Goal: Navigation & Orientation: Find specific page/section

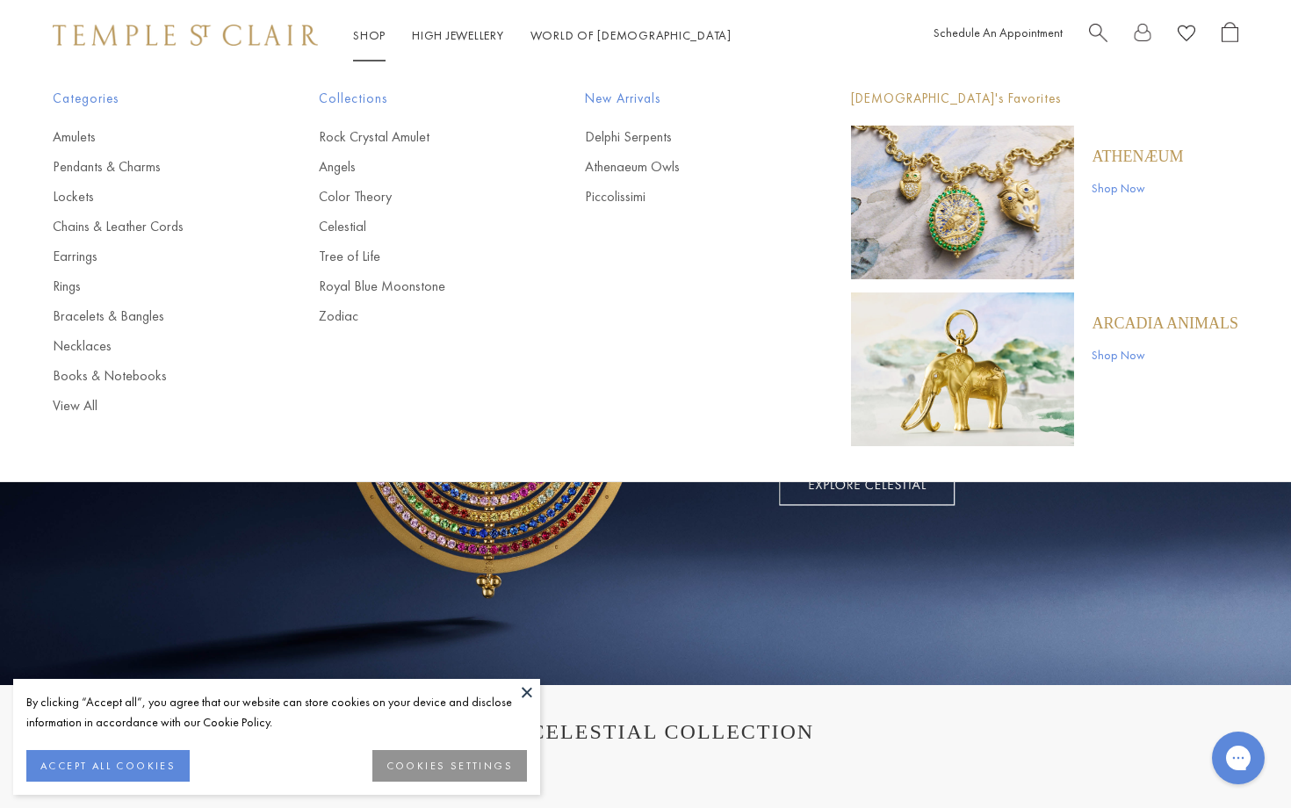
click at [382, 42] on link "Shop Shop" at bounding box center [369, 35] width 33 height 16
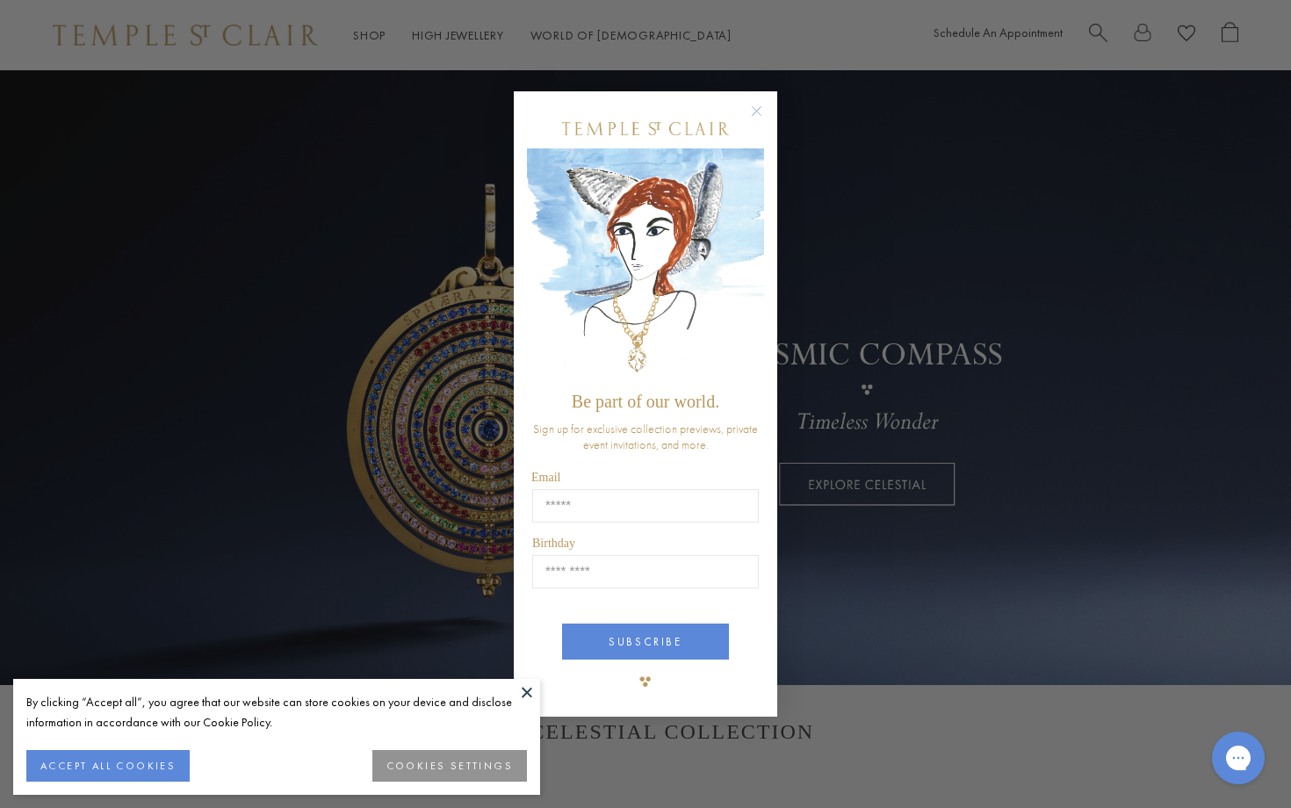
click at [763, 115] on circle "Close dialog" at bounding box center [757, 111] width 21 height 21
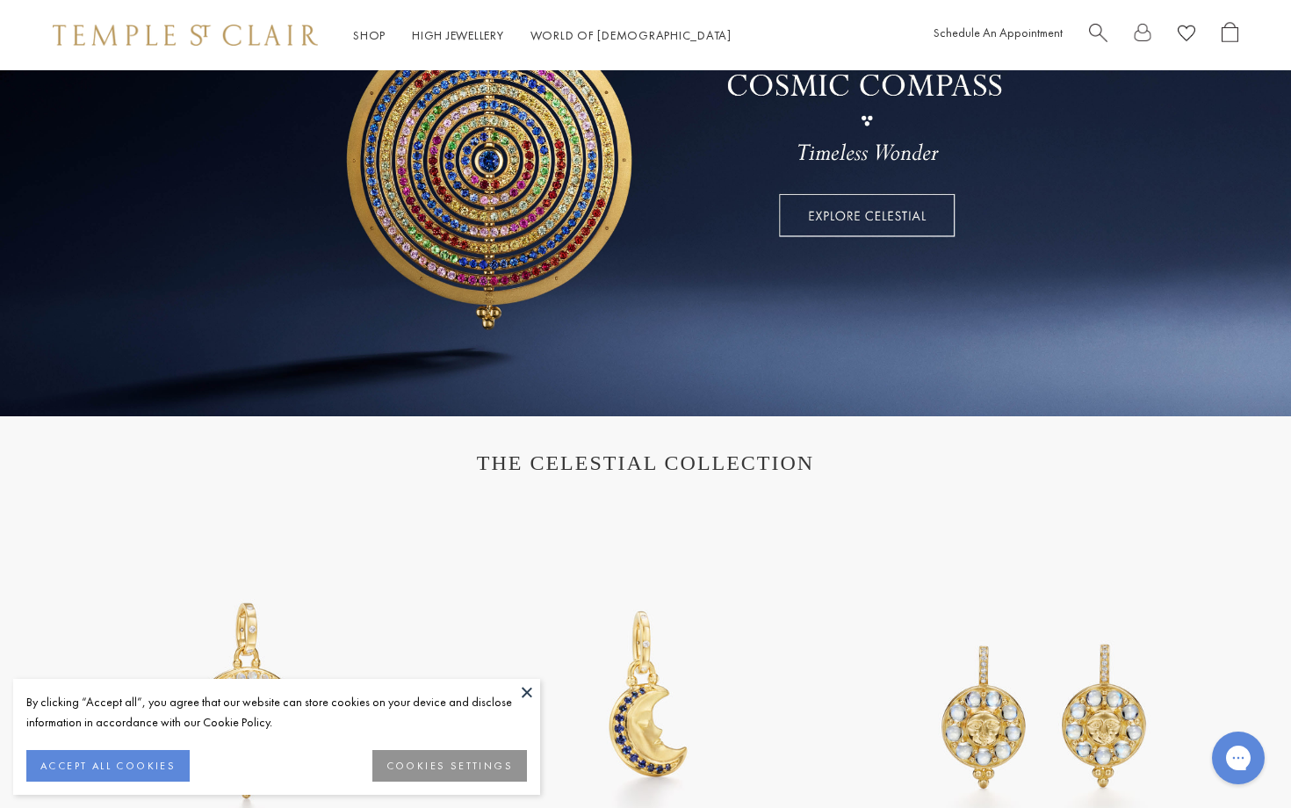
scroll to position [300, 0]
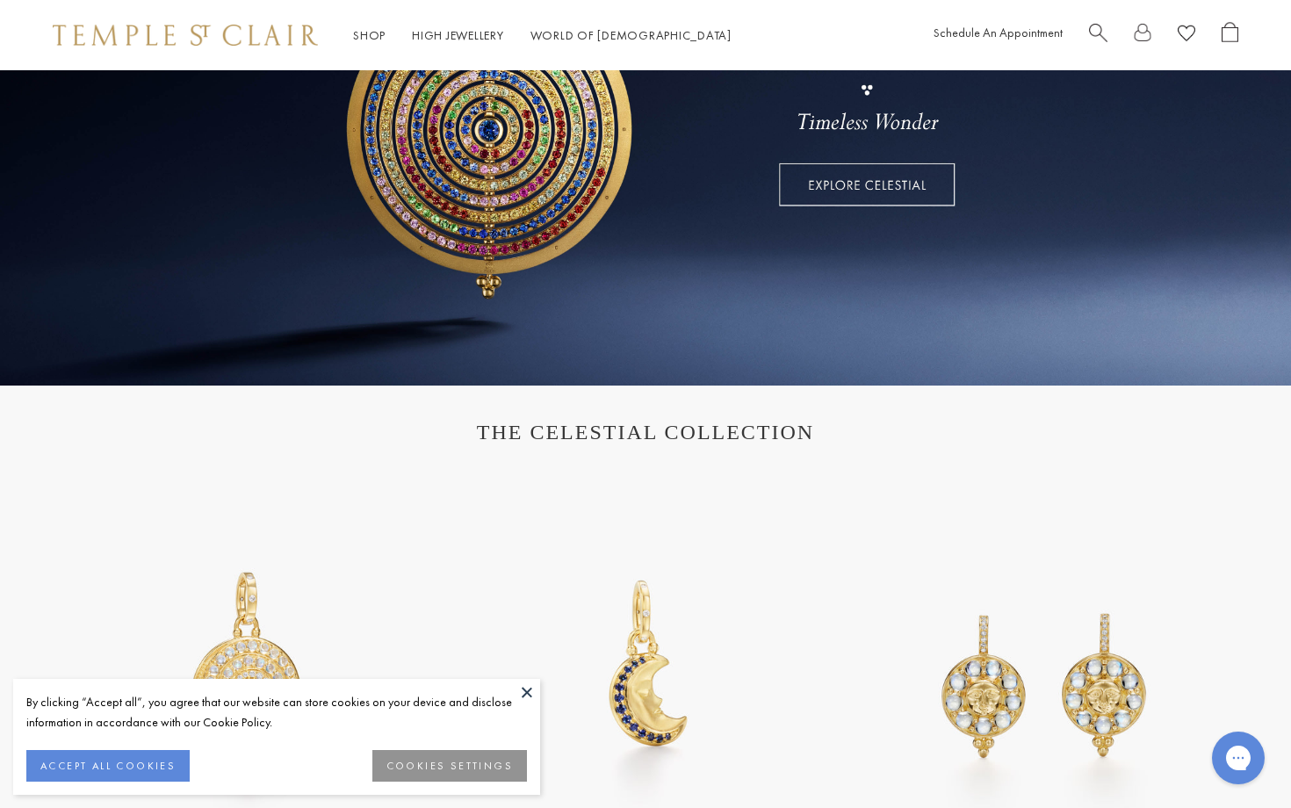
click at [531, 695] on button at bounding box center [527, 692] width 26 height 26
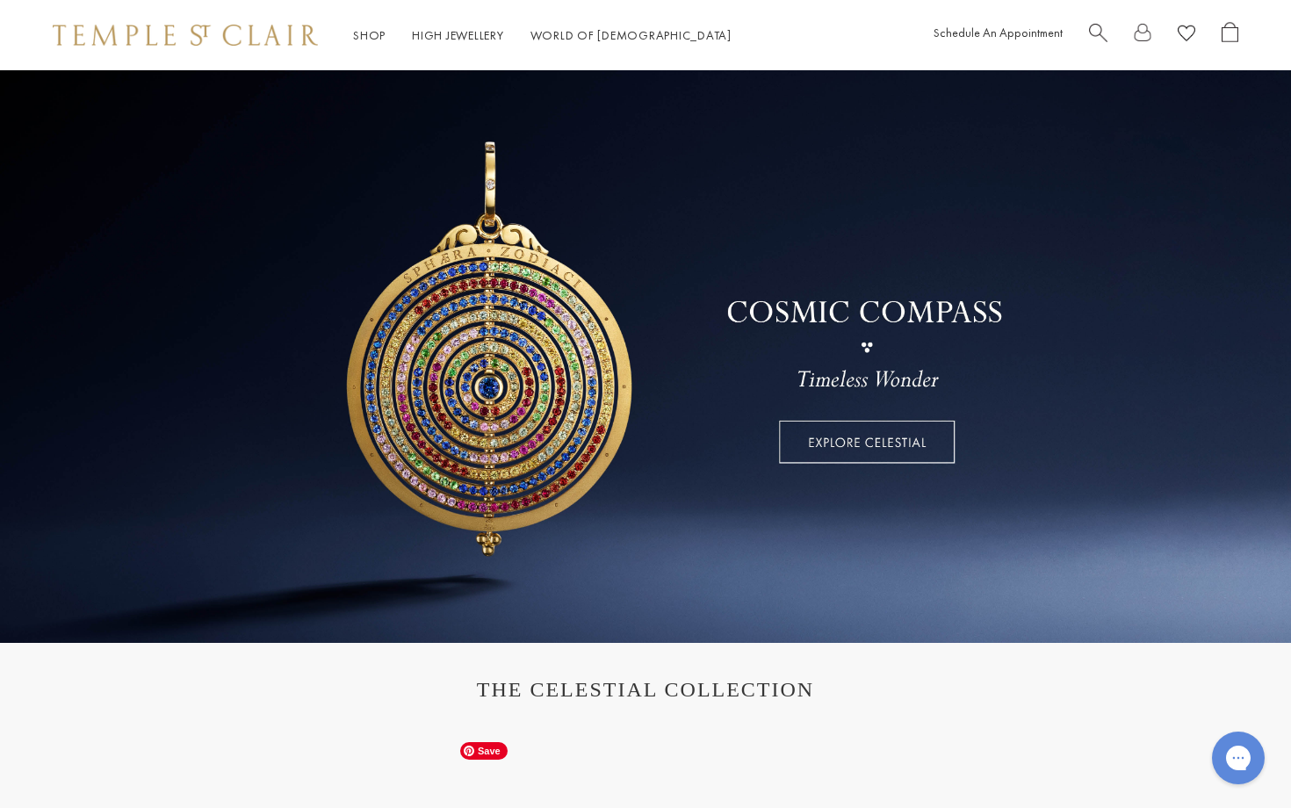
scroll to position [0, 0]
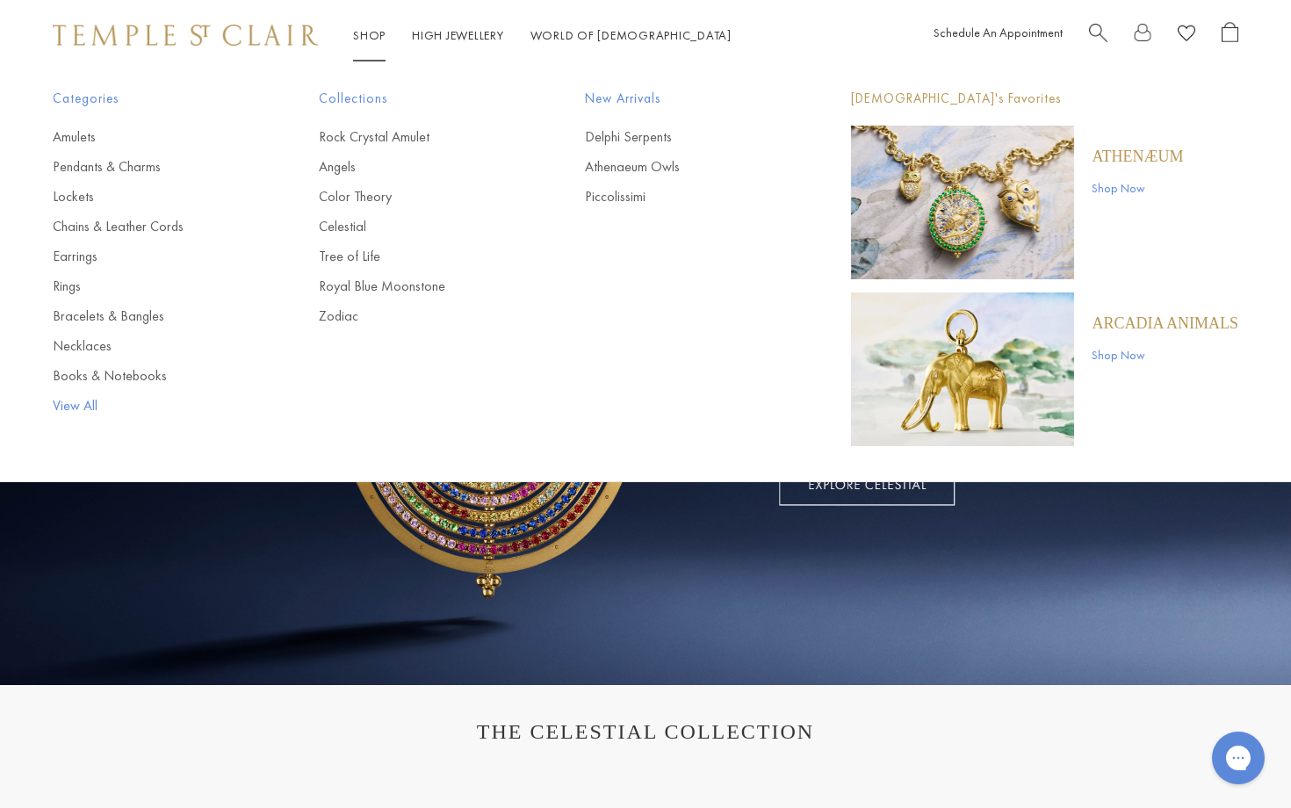
click at [82, 406] on link "View All" at bounding box center [151, 405] width 196 height 19
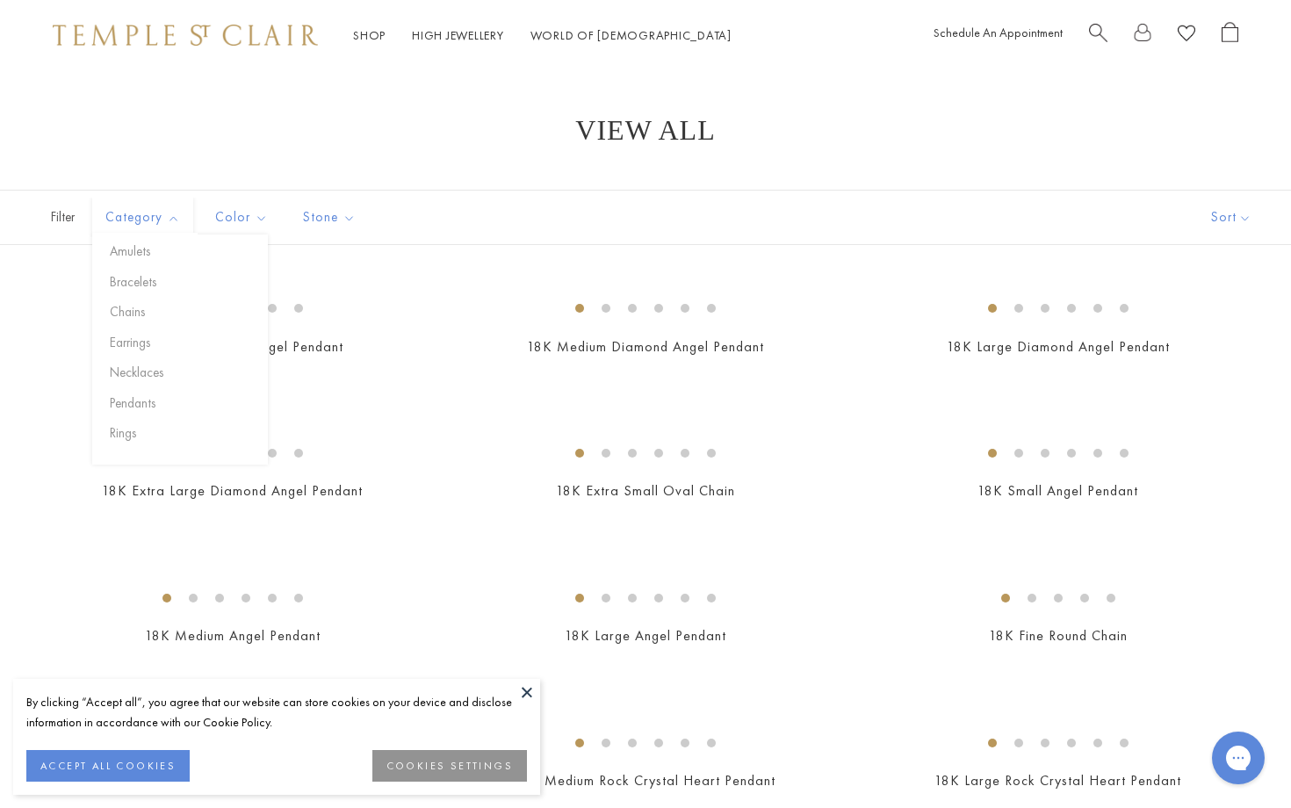
click at [67, 220] on span "Filter" at bounding box center [44, 218] width 88 height 54
click at [137, 256] on button "Amulets" at bounding box center [186, 252] width 163 height 20
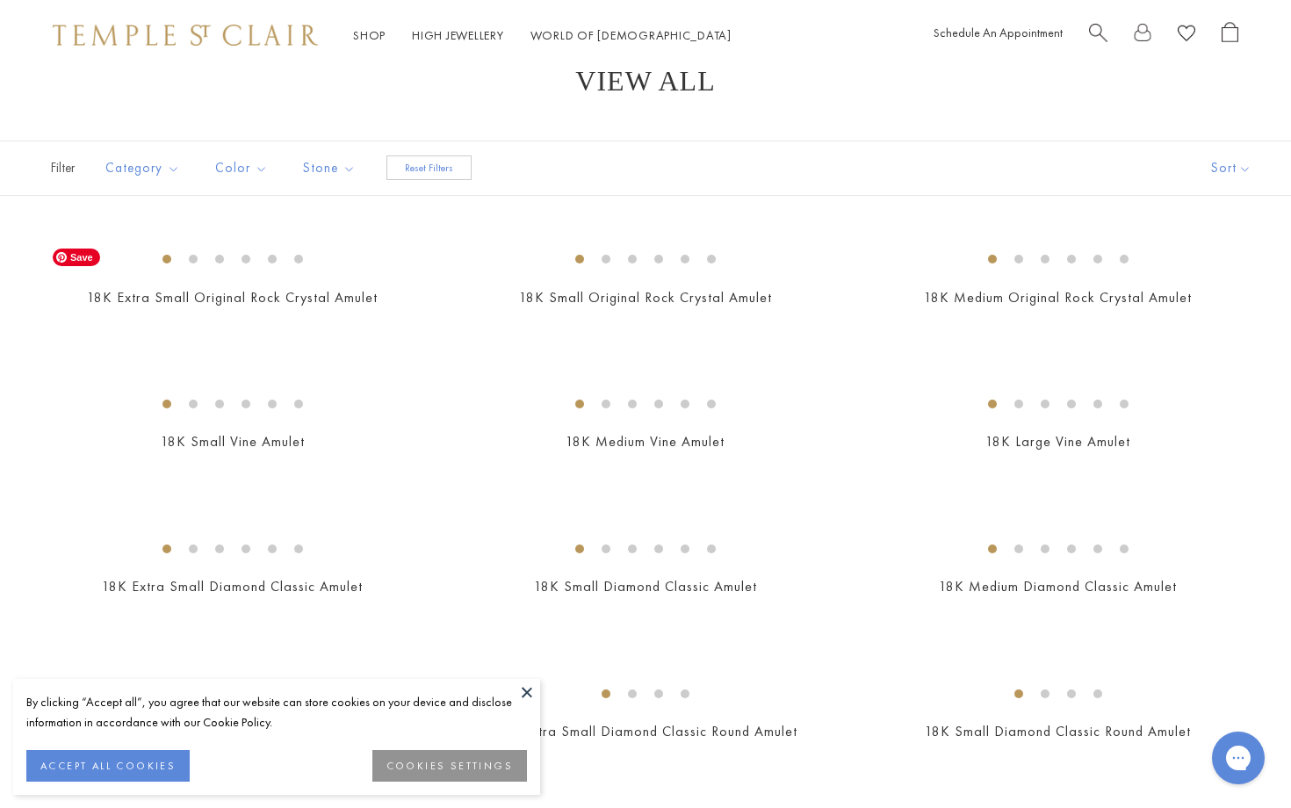
scroll to position [1, 0]
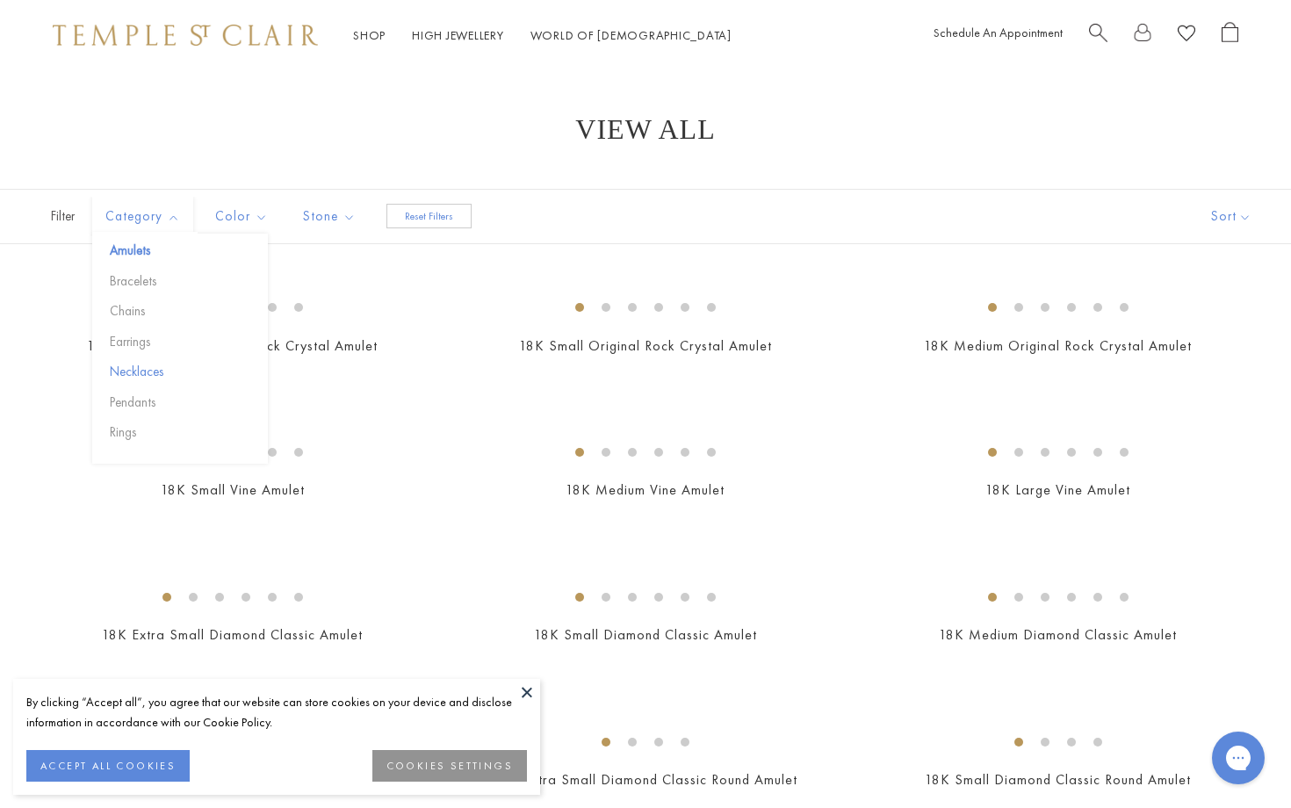
click at [127, 371] on button "Necklaces" at bounding box center [186, 372] width 163 height 20
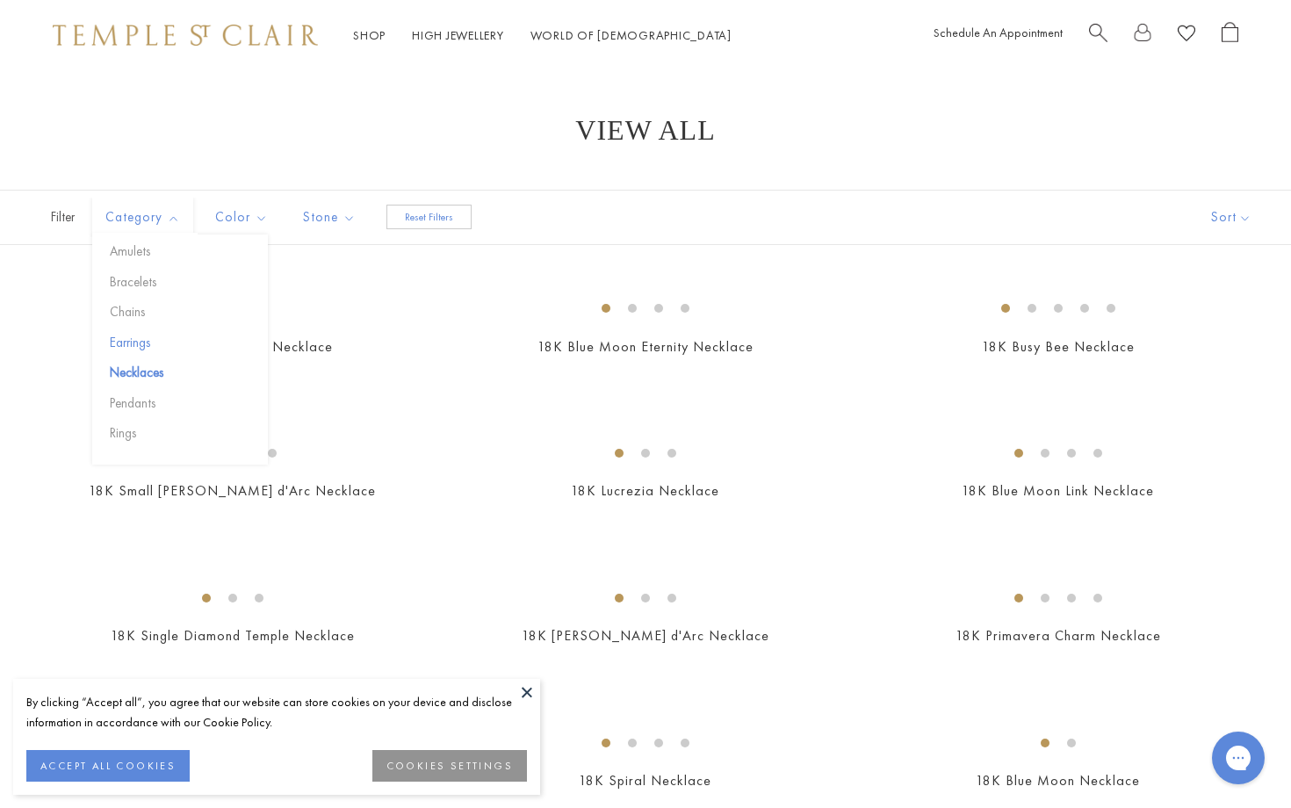
click at [133, 341] on button "Earrings" at bounding box center [186, 343] width 163 height 20
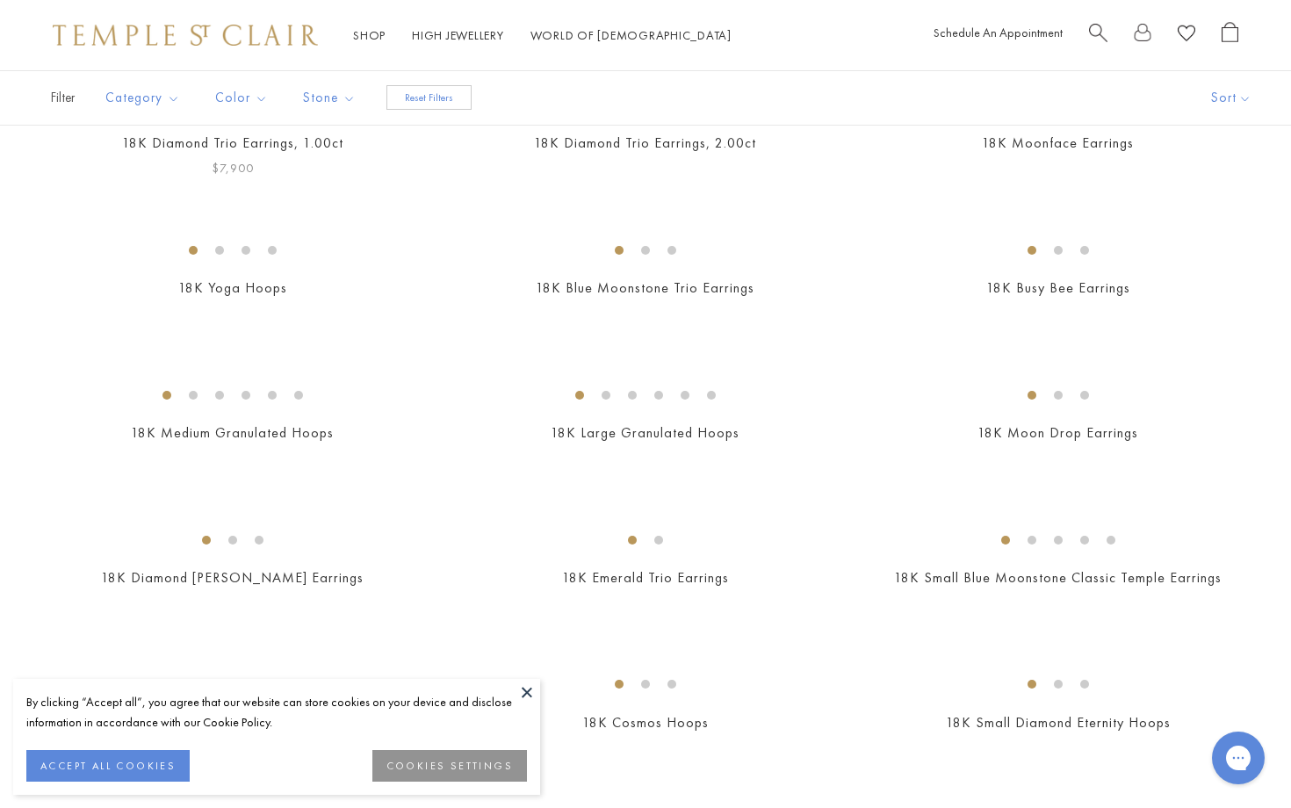
scroll to position [221, 0]
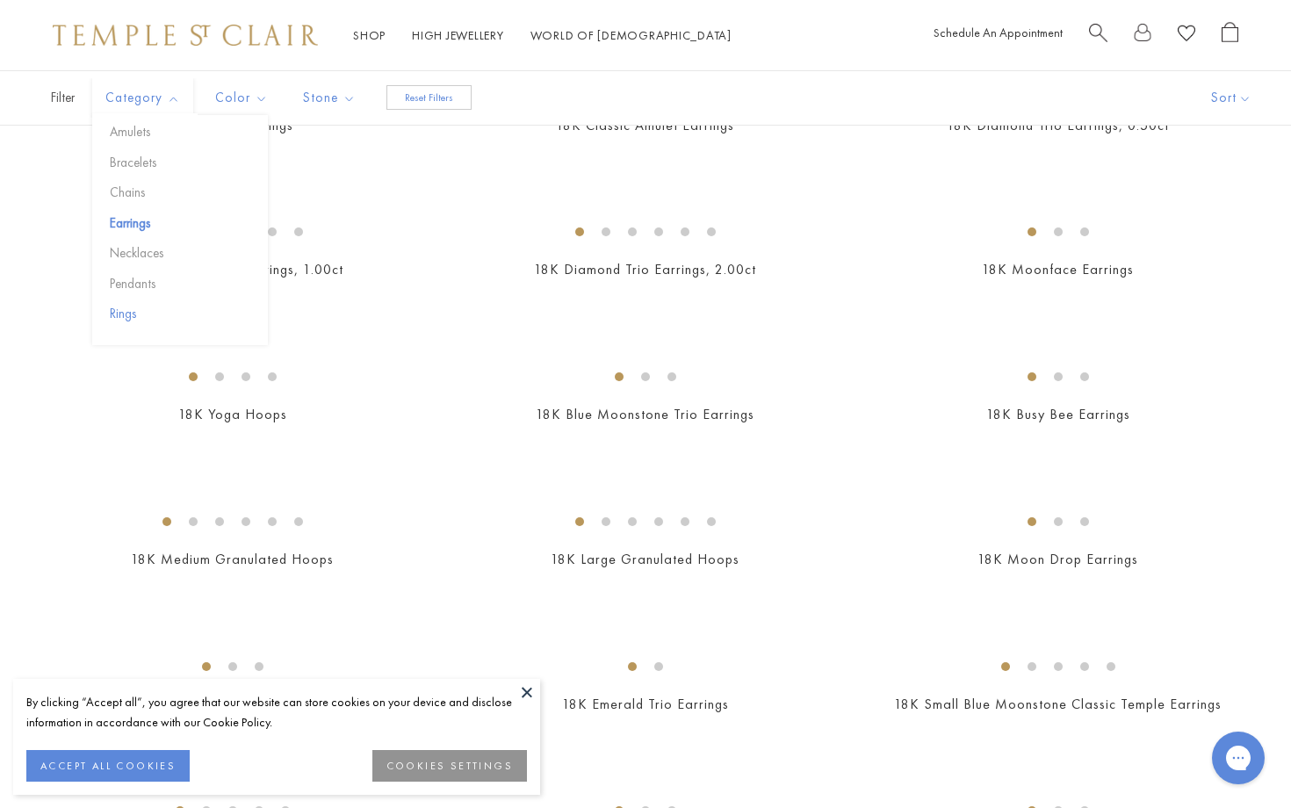
click at [119, 316] on button "Rings" at bounding box center [186, 314] width 163 height 20
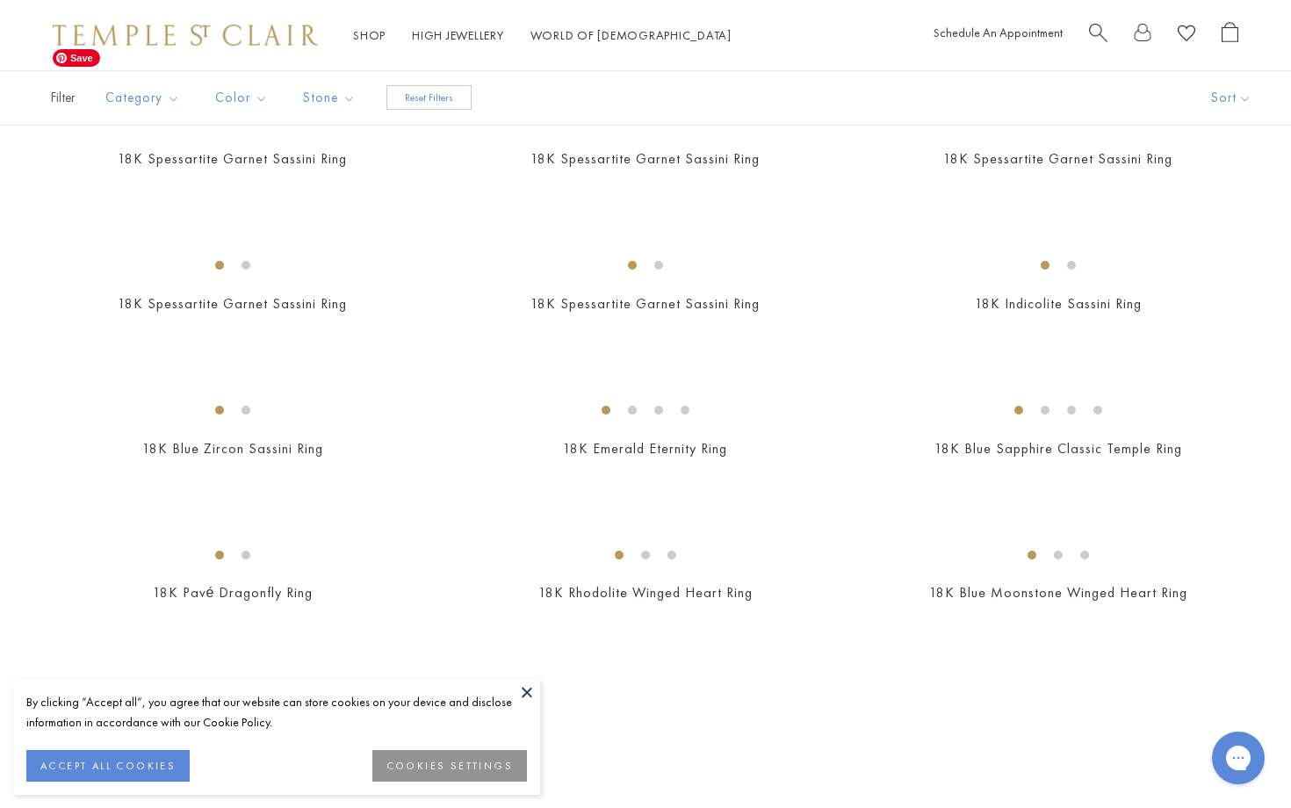
scroll to position [2219, 0]
click at [1096, 33] on span "Search" at bounding box center [1098, 31] width 18 height 18
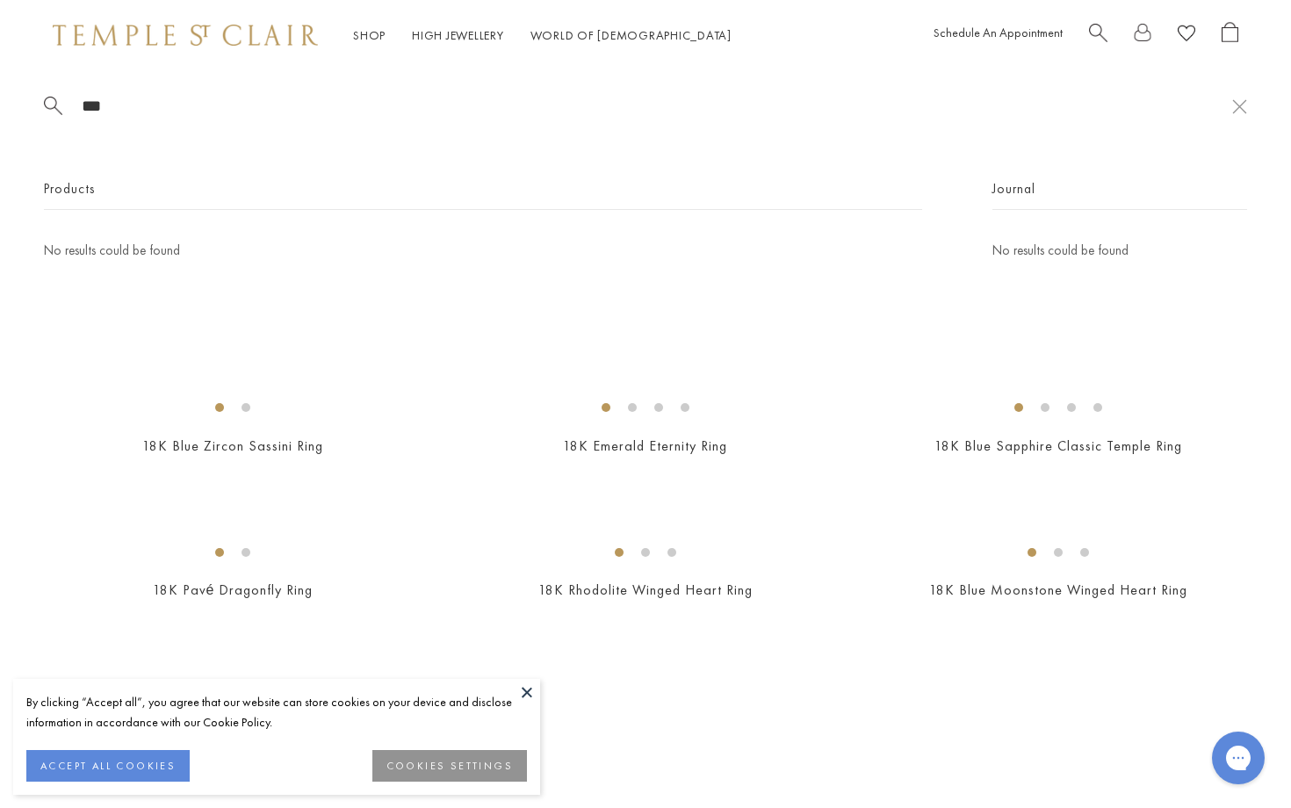
type input "***"
click at [1096, 27] on span "Search" at bounding box center [1098, 31] width 18 height 18
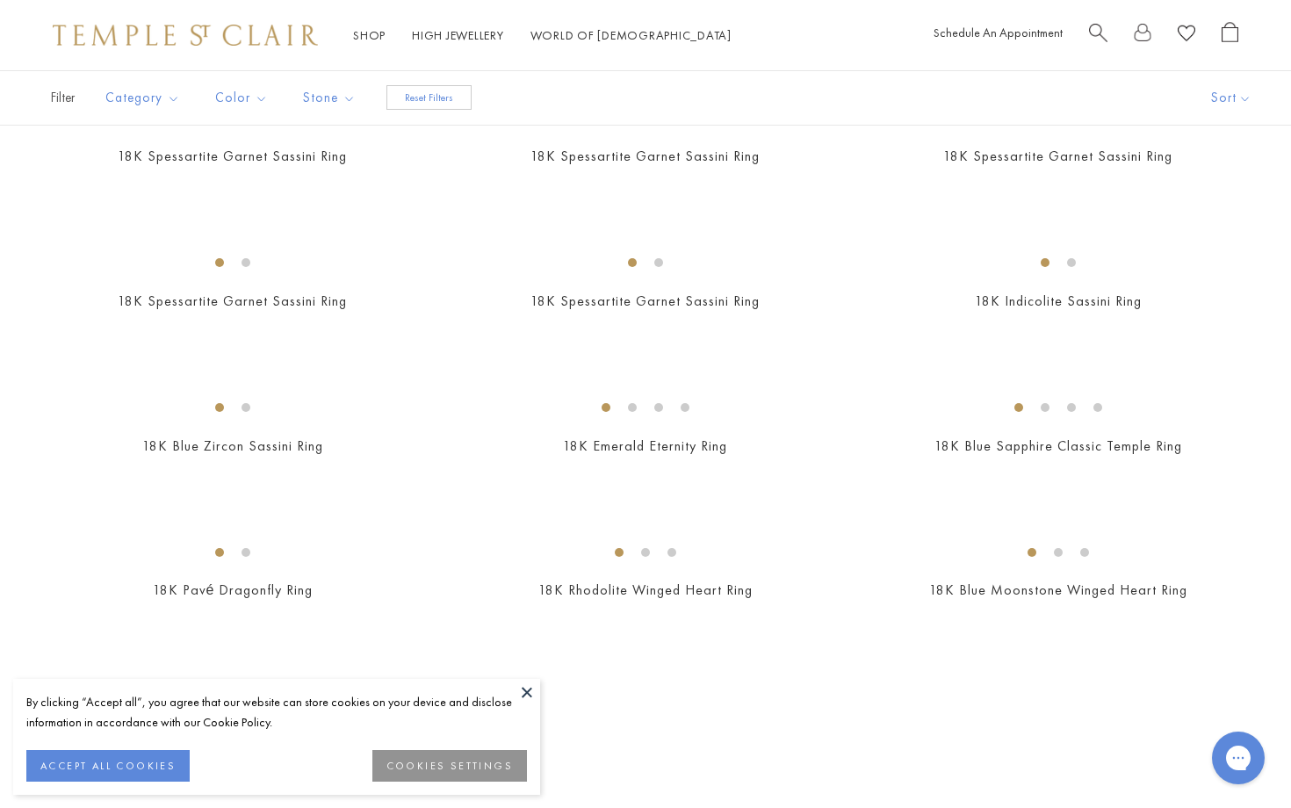
click at [1096, 28] on span "Search" at bounding box center [1098, 31] width 18 height 18
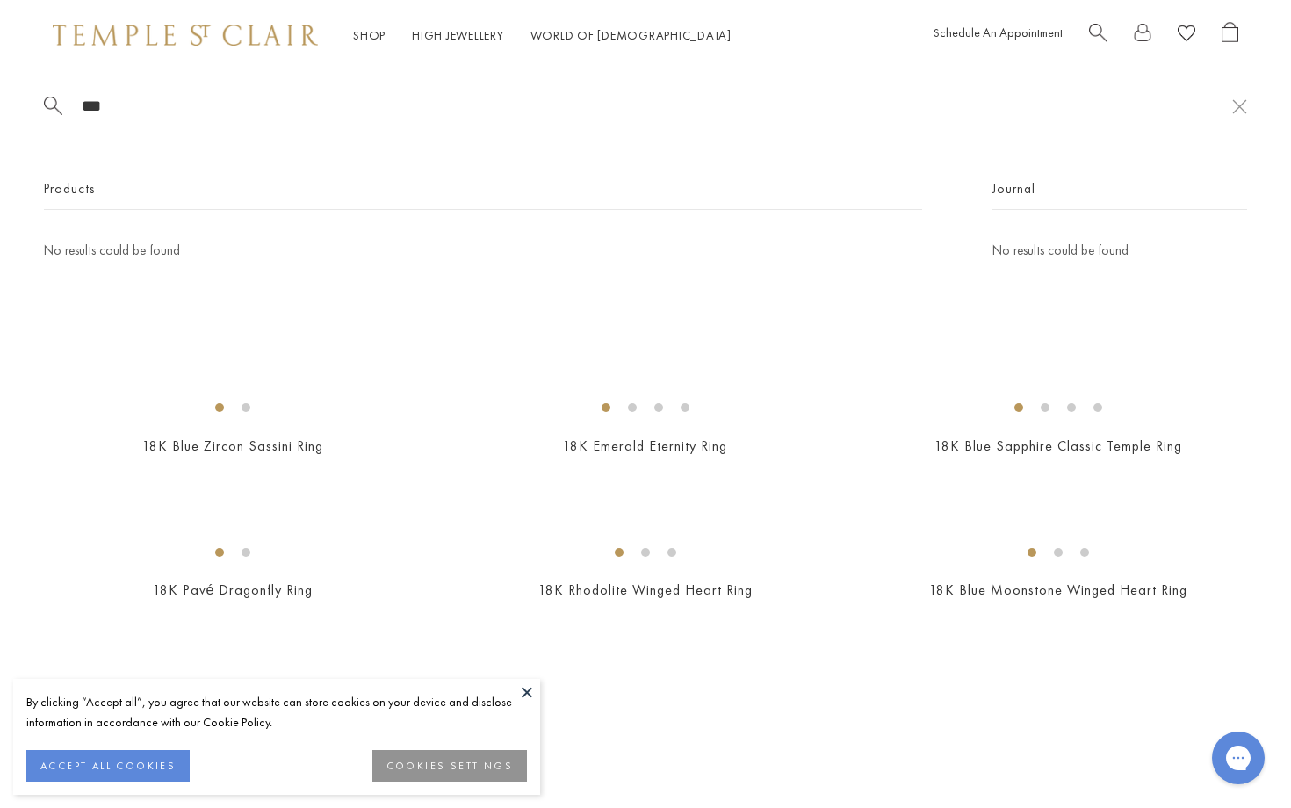
drag, startPoint x: 147, startPoint y: 110, endPoint x: 68, endPoint y: 109, distance: 79.1
click at [68, 109] on form "***" at bounding box center [638, 106] width 1189 height 22
click at [100, 199] on div "Products" at bounding box center [483, 194] width 879 height 32
click at [83, 185] on span "Products" at bounding box center [69, 189] width 51 height 22
click at [1240, 108] on button at bounding box center [1240, 106] width 15 height 17
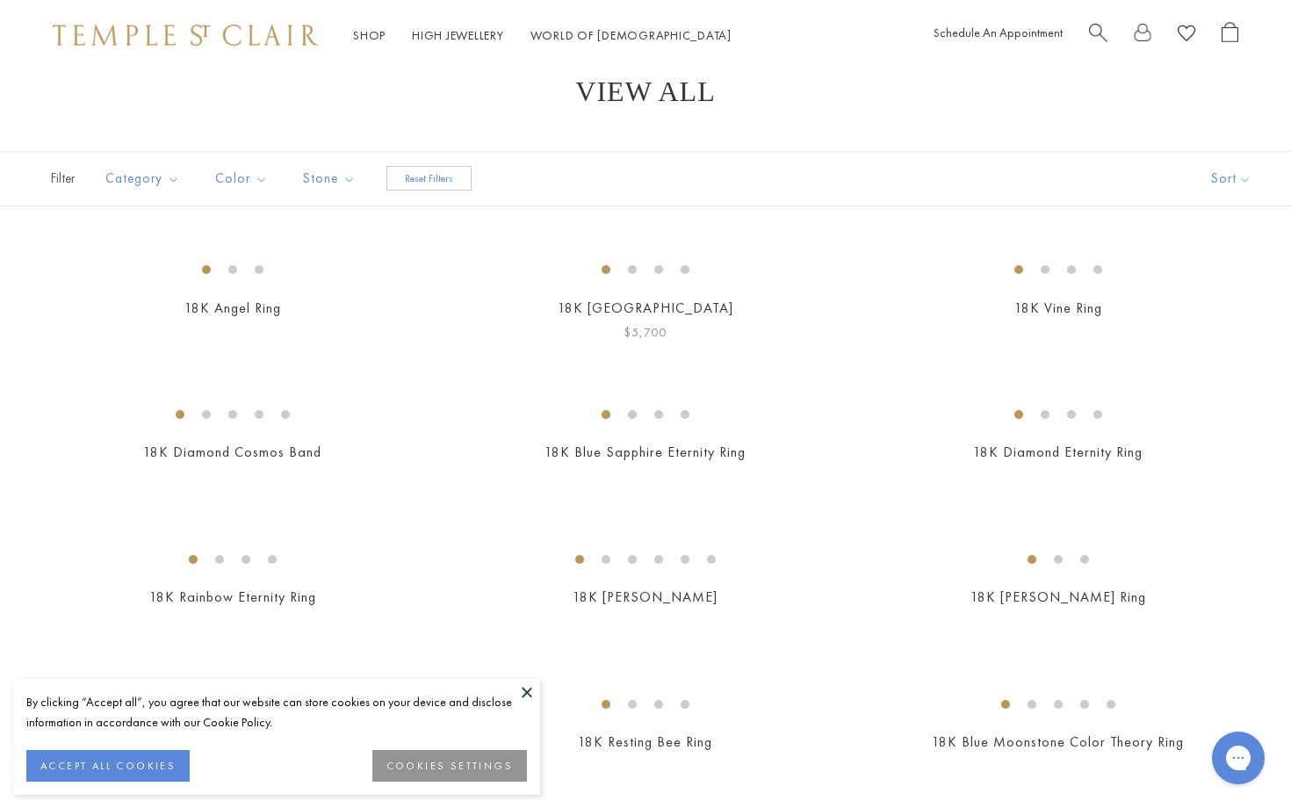
scroll to position [0, 0]
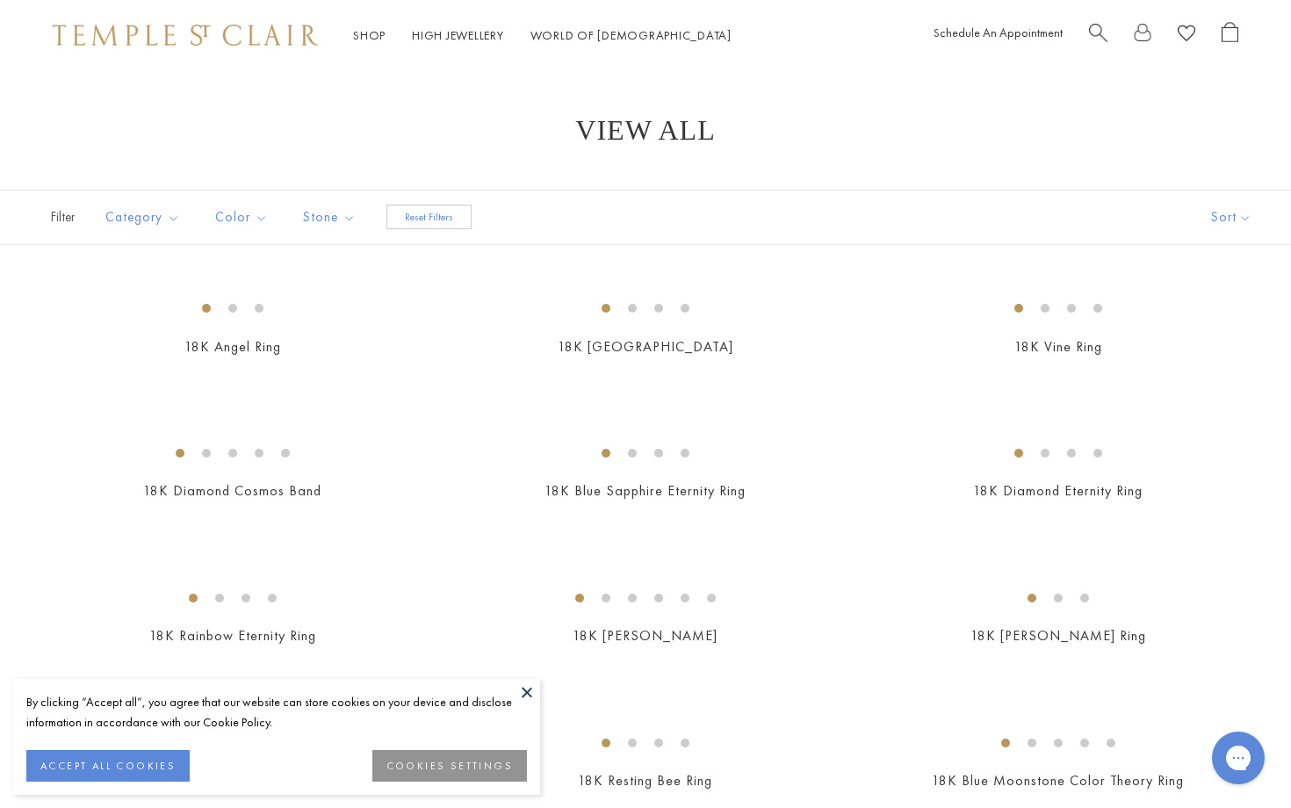
click at [414, 217] on button "Reset Filters" at bounding box center [429, 217] width 85 height 25
